Goal: Task Accomplishment & Management: Use online tool/utility

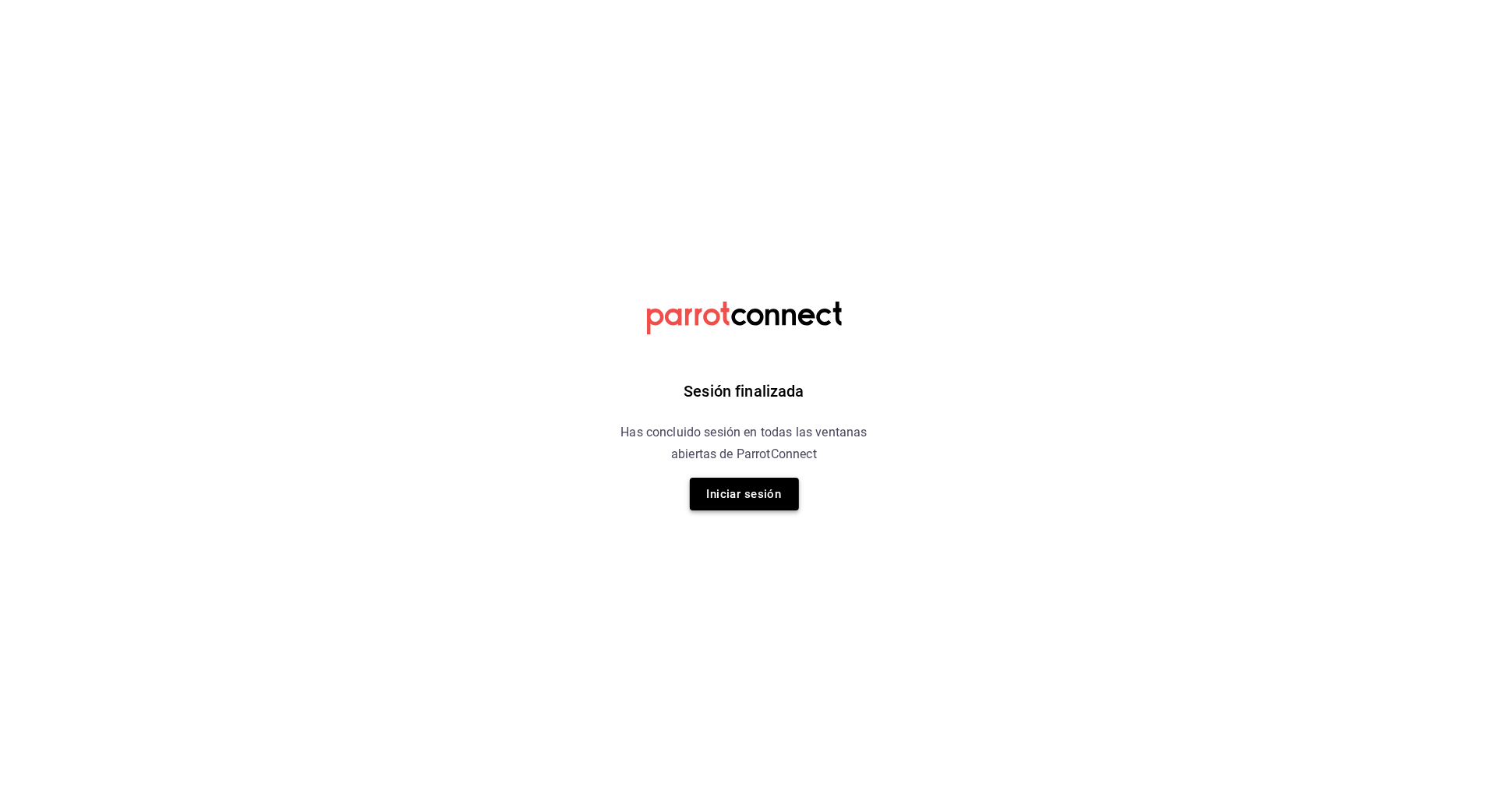
click at [758, 495] on button "Iniciar sesión" at bounding box center [744, 493] width 109 height 33
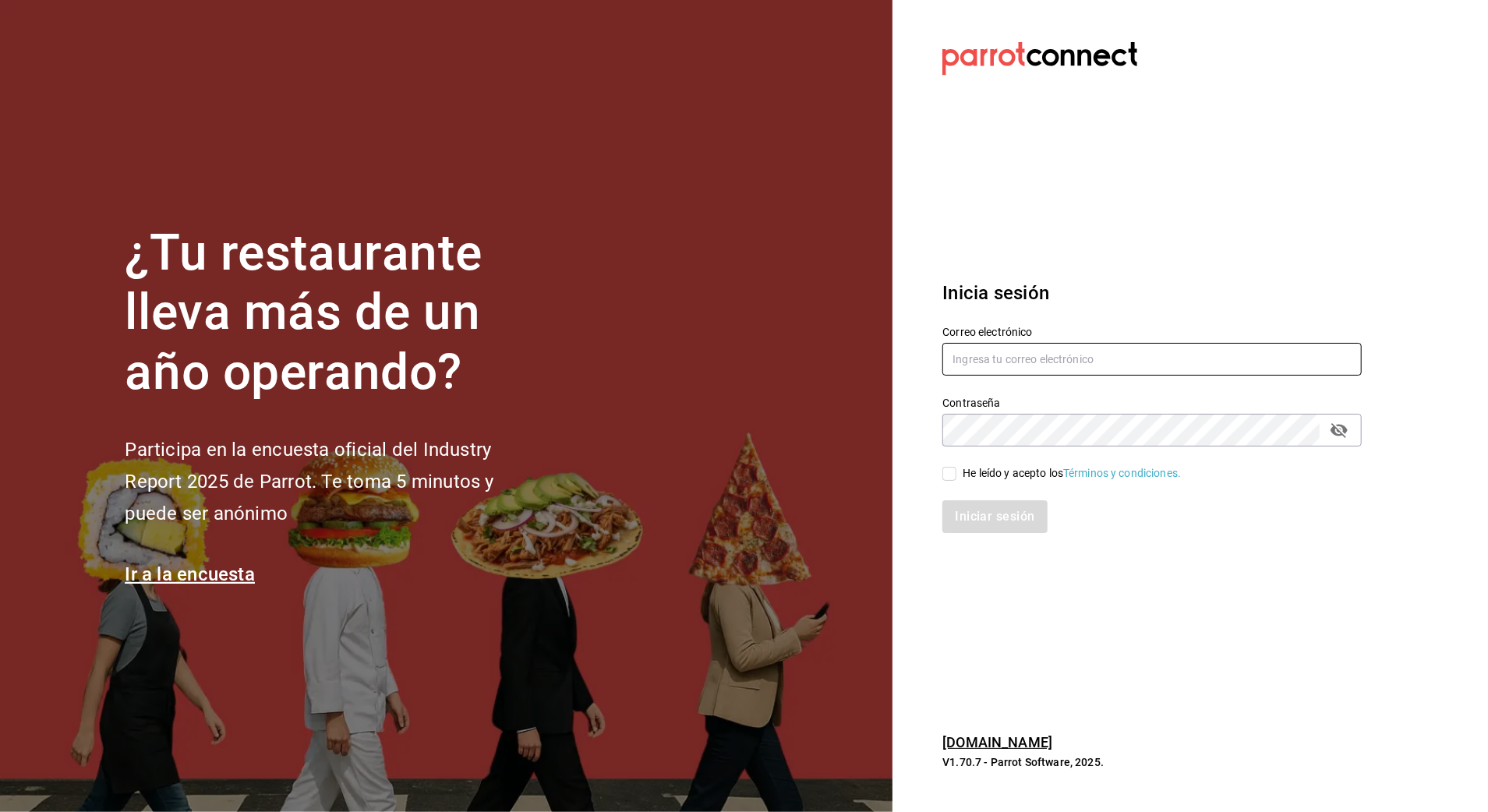
type input "arf941012@gmail.com"
click at [971, 471] on div "He leído y acepto los Términos y condiciones." at bounding box center [1071, 472] width 218 height 16
click at [956, 471] on input "He leído y acepto los Términos y condiciones." at bounding box center [949, 473] width 14 height 14
checkbox input "true"
click at [1007, 524] on button "Iniciar sesión" at bounding box center [994, 516] width 106 height 33
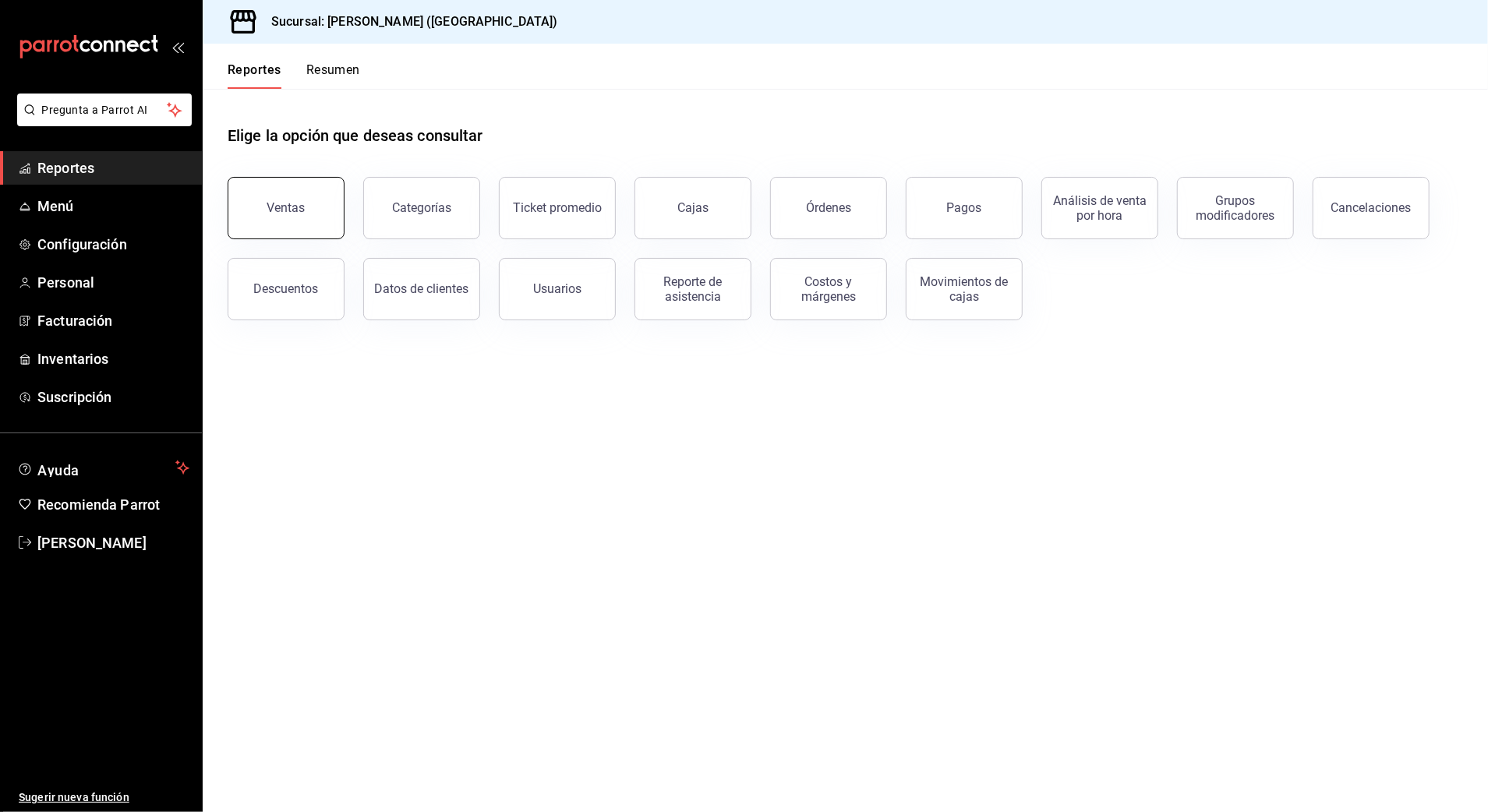
click at [299, 213] on div "Ventas" at bounding box center [286, 208] width 38 height 15
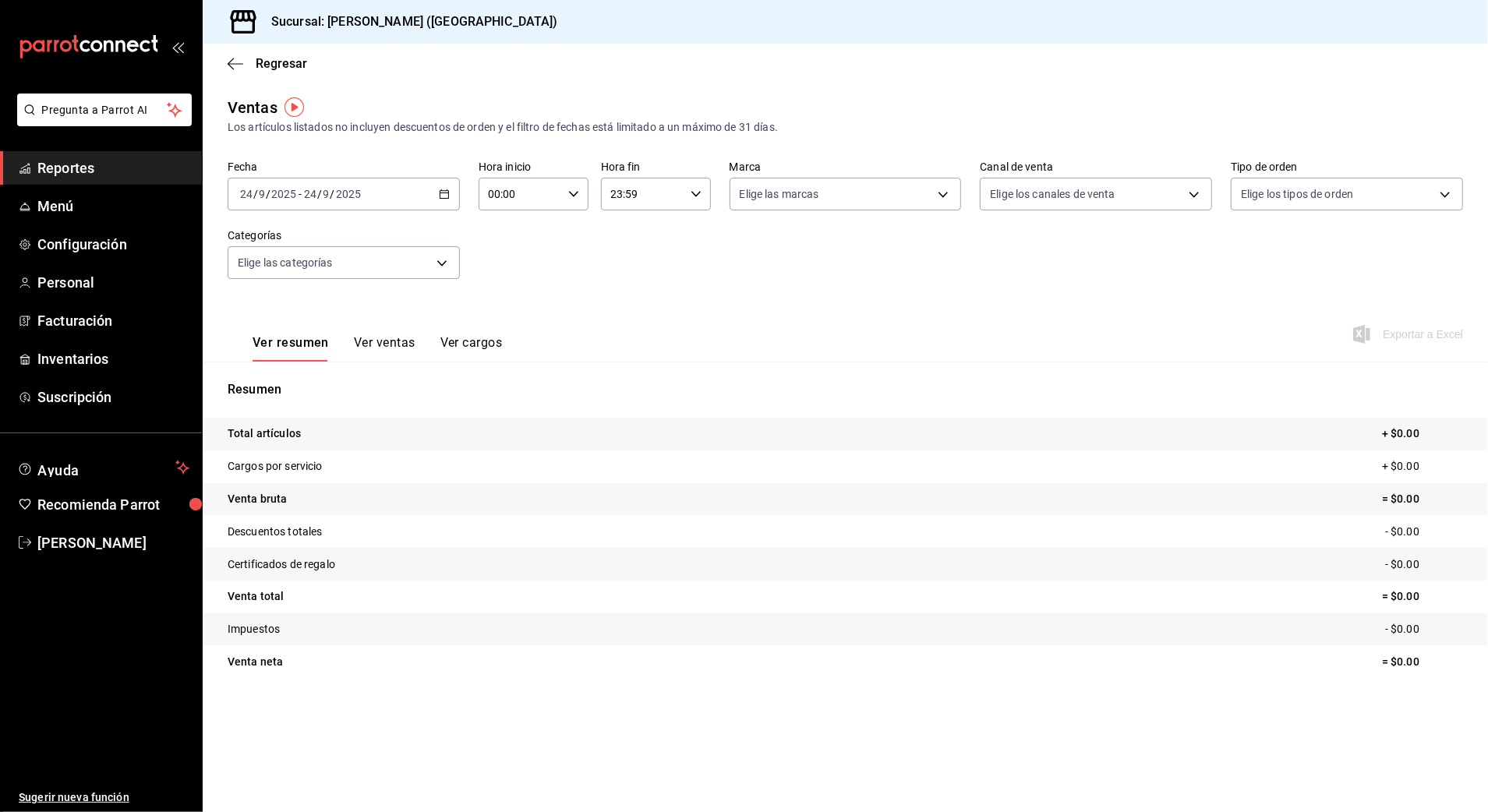
click at [441, 193] on icon "button" at bounding box center [444, 193] width 11 height 11
click at [297, 380] on span "Rango de fechas" at bounding box center [301, 381] width 121 height 16
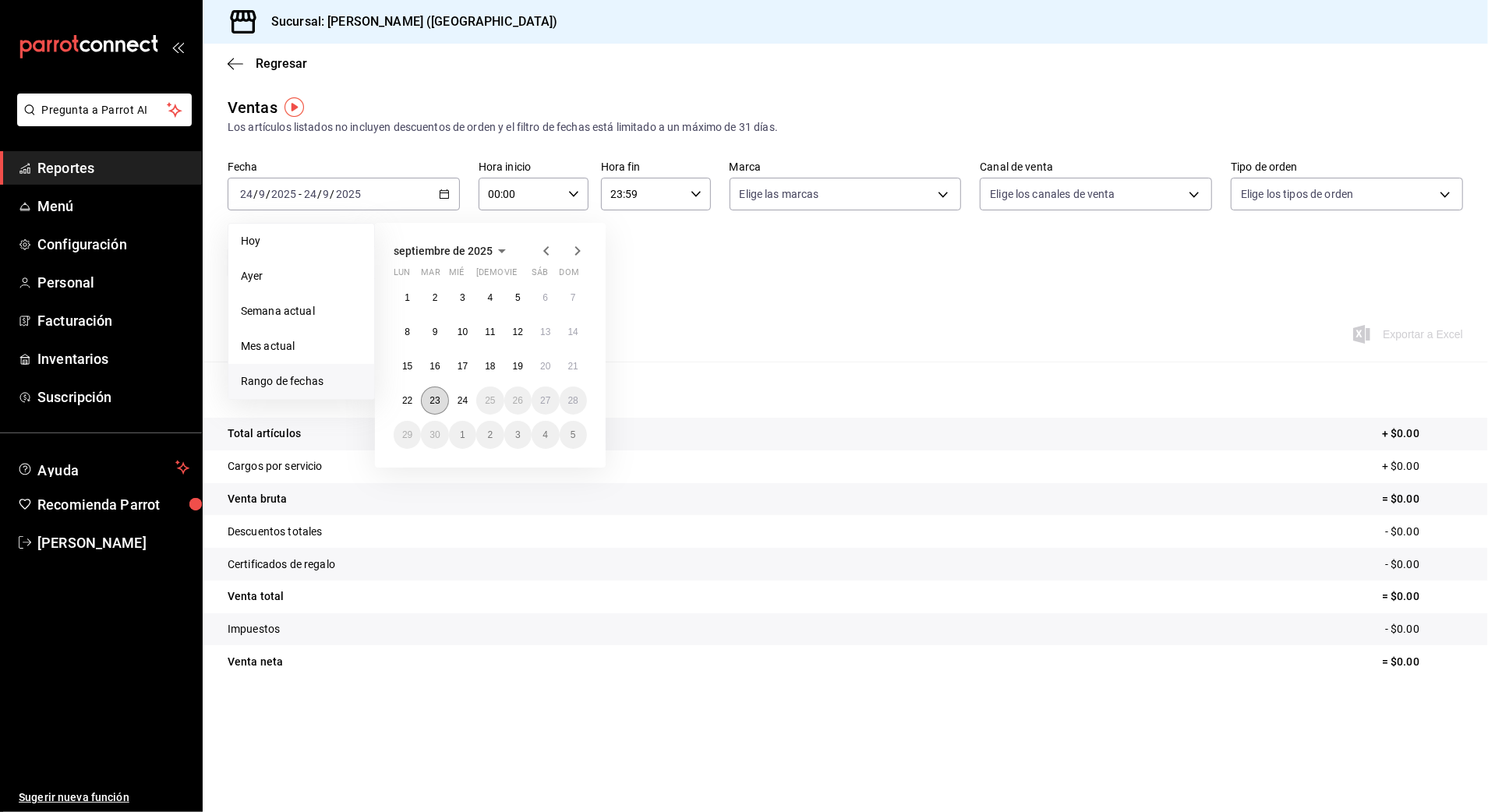
click at [444, 406] on button "23" at bounding box center [435, 400] width 27 height 28
click at [462, 402] on abbr "24" at bounding box center [462, 400] width 10 height 11
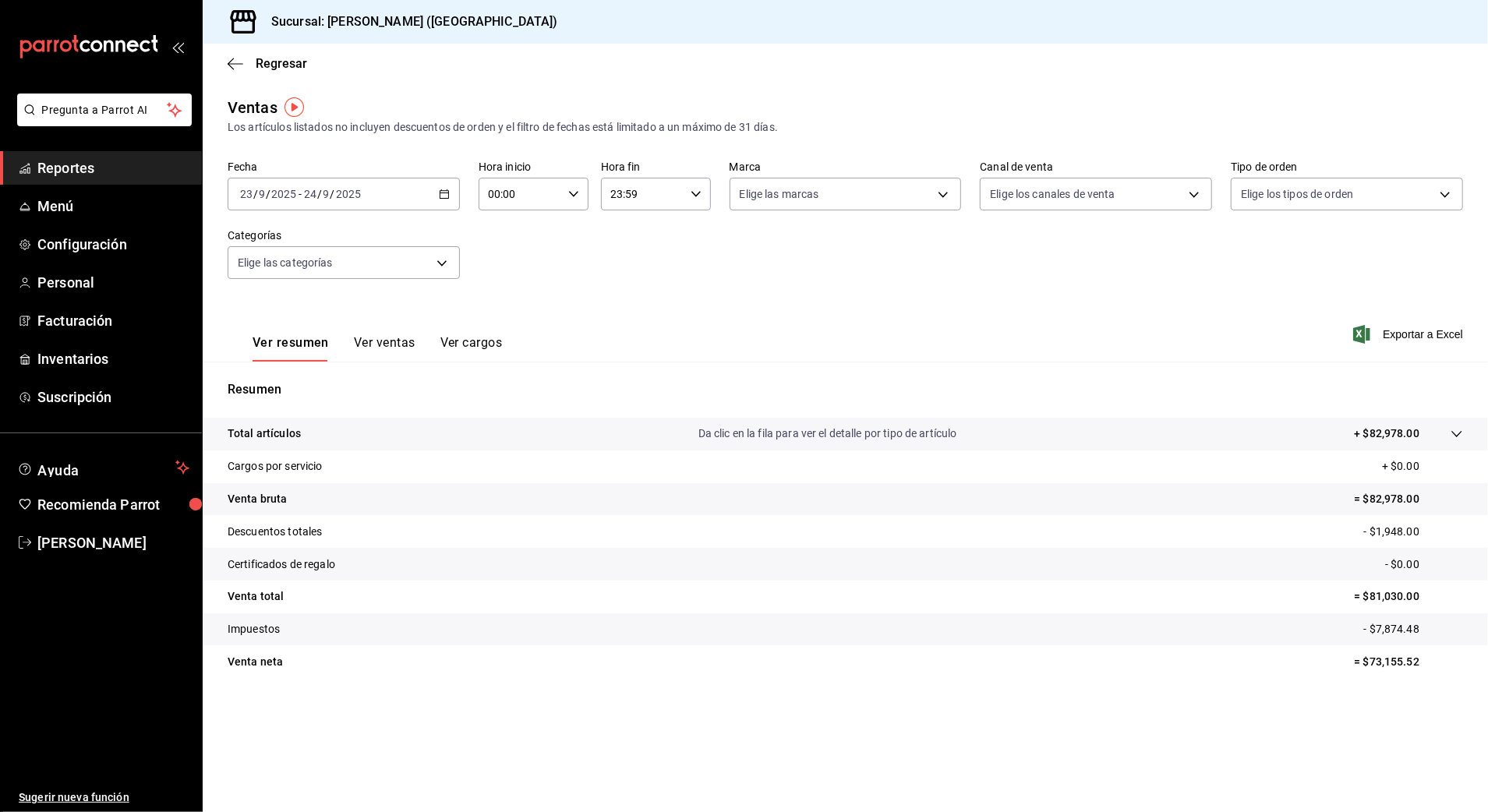
click at [563, 197] on div "00:00 Hora inicio" at bounding box center [533, 193] width 110 height 33
click at [512, 297] on span "10" at bounding box center [506, 296] width 30 height 13
type input "10:00"
click at [661, 193] on div at bounding box center [744, 406] width 1488 height 812
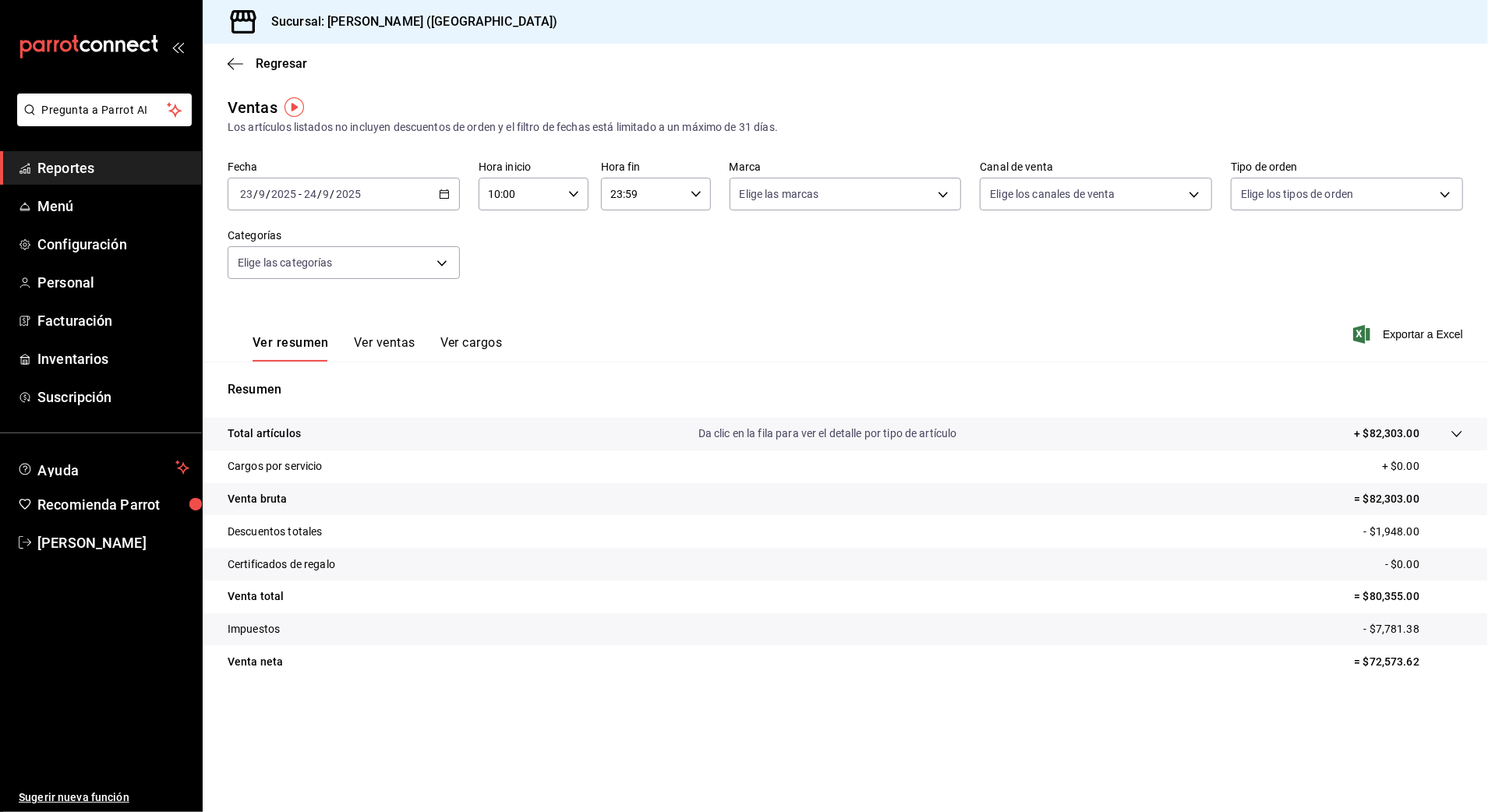
click at [646, 204] on input "23:59" at bounding box center [643, 193] width 84 height 31
click at [626, 240] on span "03" at bounding box center [628, 242] width 30 height 13
type input "03:59"
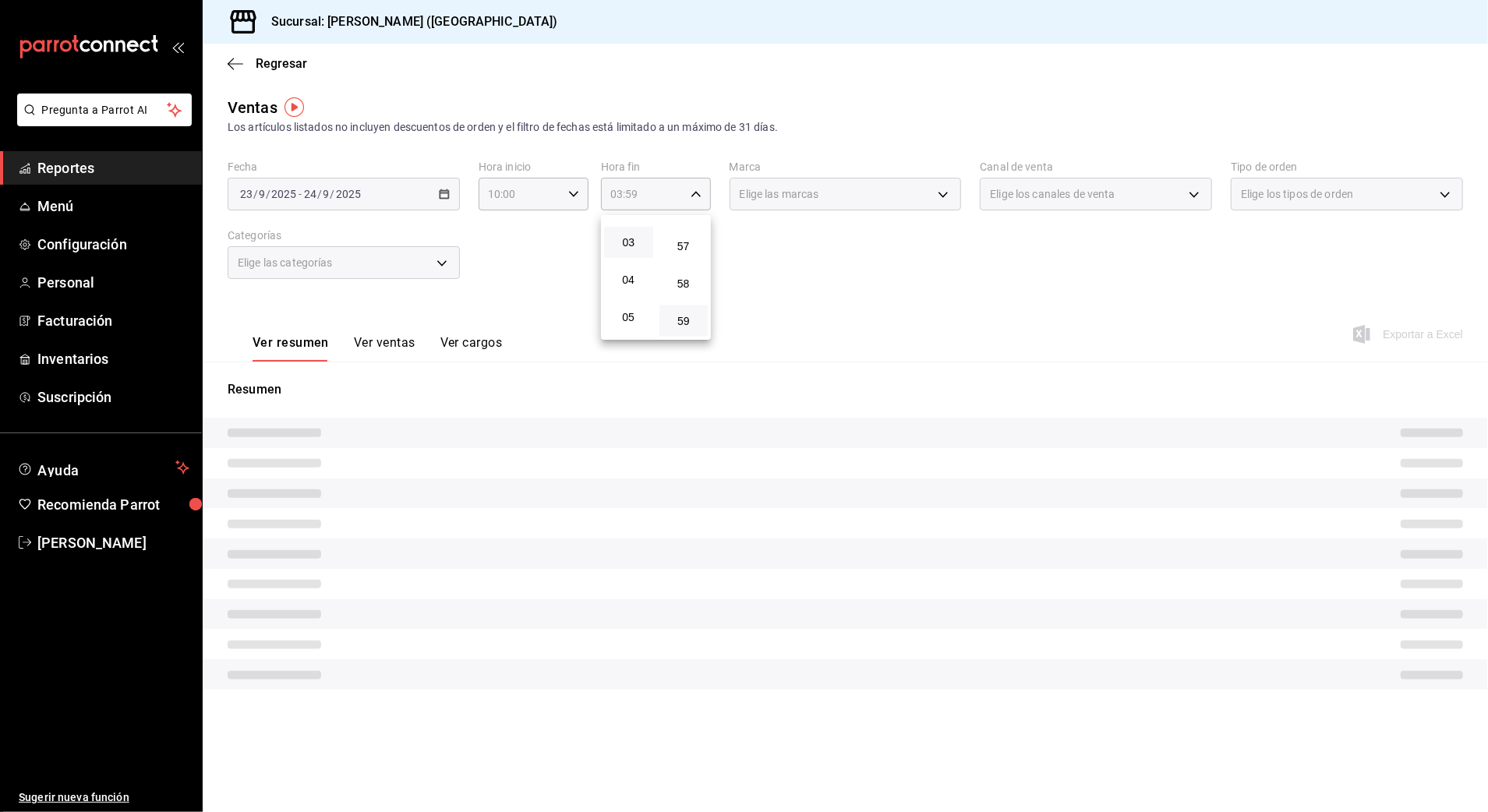
click at [943, 254] on div at bounding box center [744, 406] width 1488 height 812
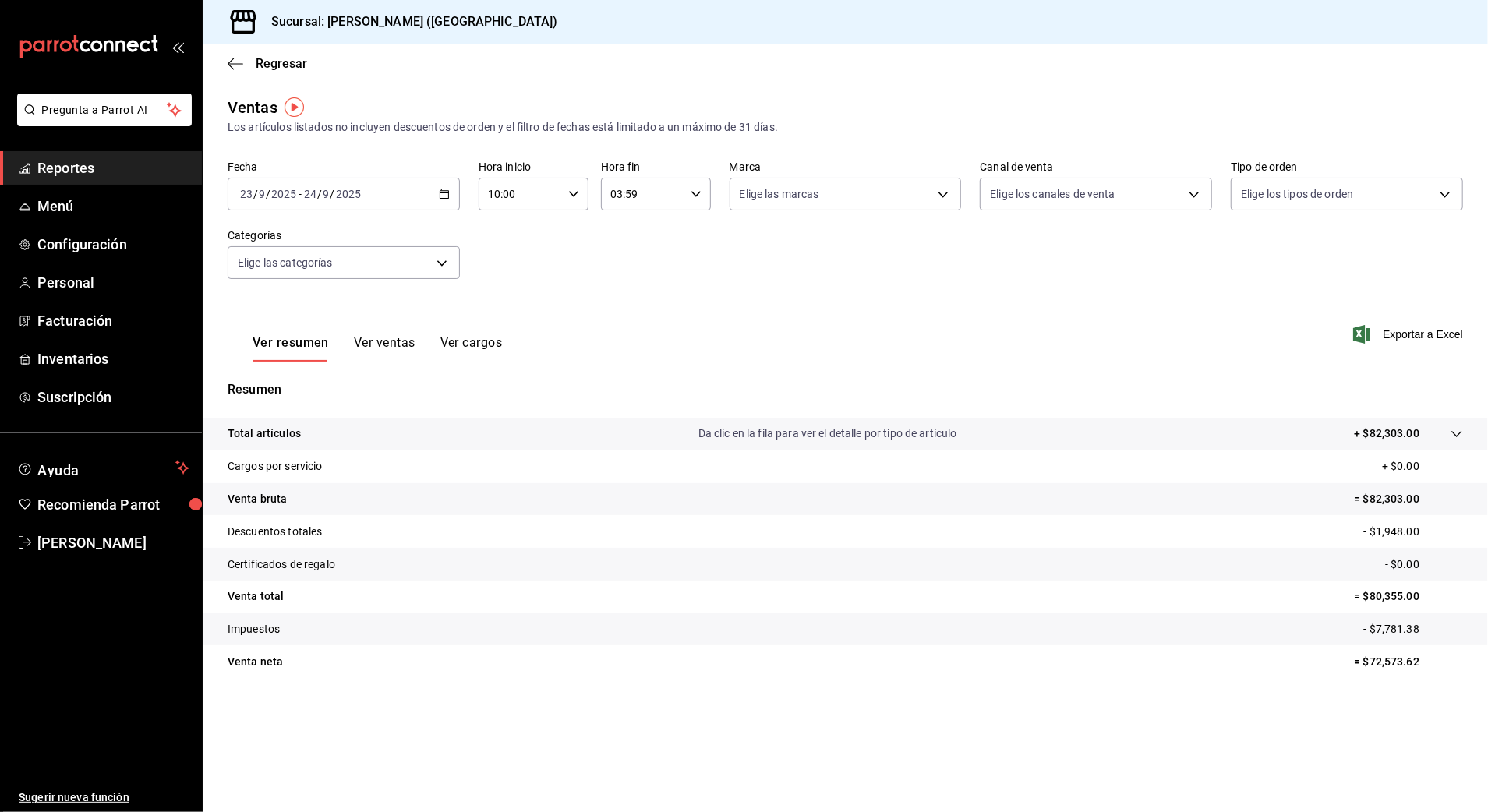
click at [704, 396] on p "Resumen" at bounding box center [845, 390] width 1235 height 19
click at [545, 285] on div "Fecha [DATE] [DATE] - [DATE] [DATE] Hora inicio 10:00 Hora inicio Hora fin 03:5…" at bounding box center [845, 229] width 1235 height 137
click at [909, 739] on main "Regresar Ventas Los artículos listados no incluyen descuentos de orden y el fil…" at bounding box center [845, 428] width 1285 height 768
